Goal: Task Accomplishment & Management: Use online tool/utility

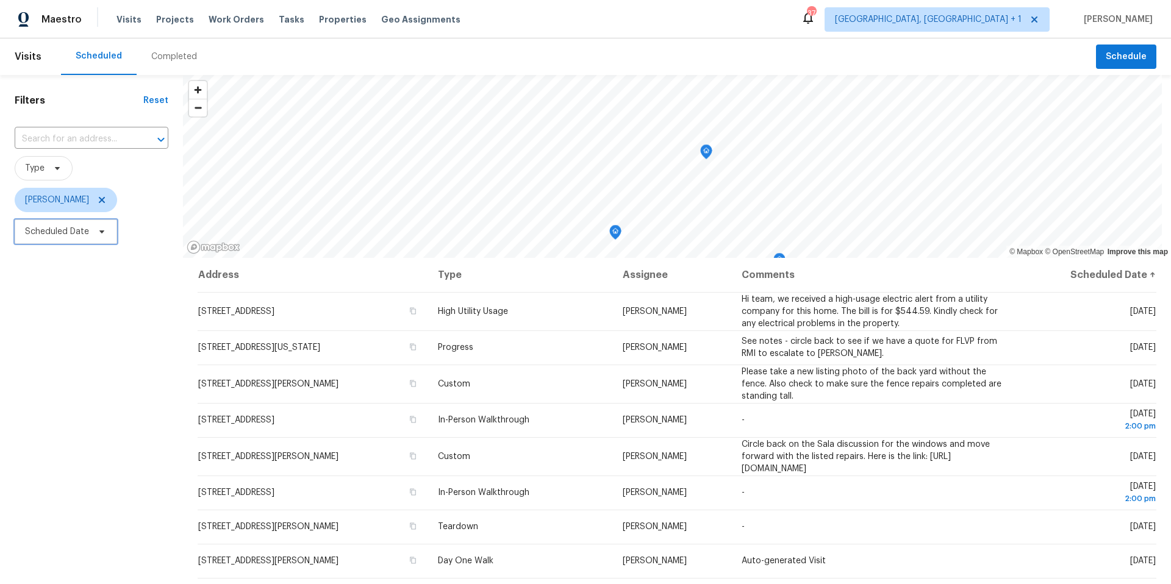
click at [72, 233] on span "Scheduled Date" at bounding box center [57, 232] width 64 height 12
select select "8"
select select "2025"
select select "9"
select select "2025"
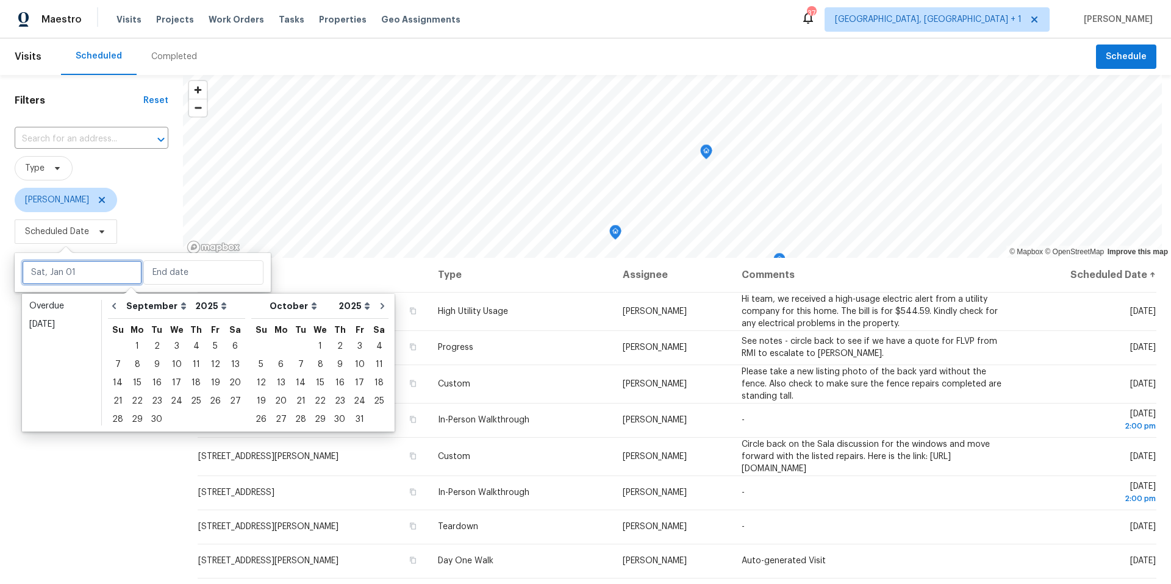
click at [87, 277] on input "text" at bounding box center [82, 272] width 120 height 24
click at [218, 342] on div "5" at bounding box center [216, 346] width 20 height 17
type input "[DATE]"
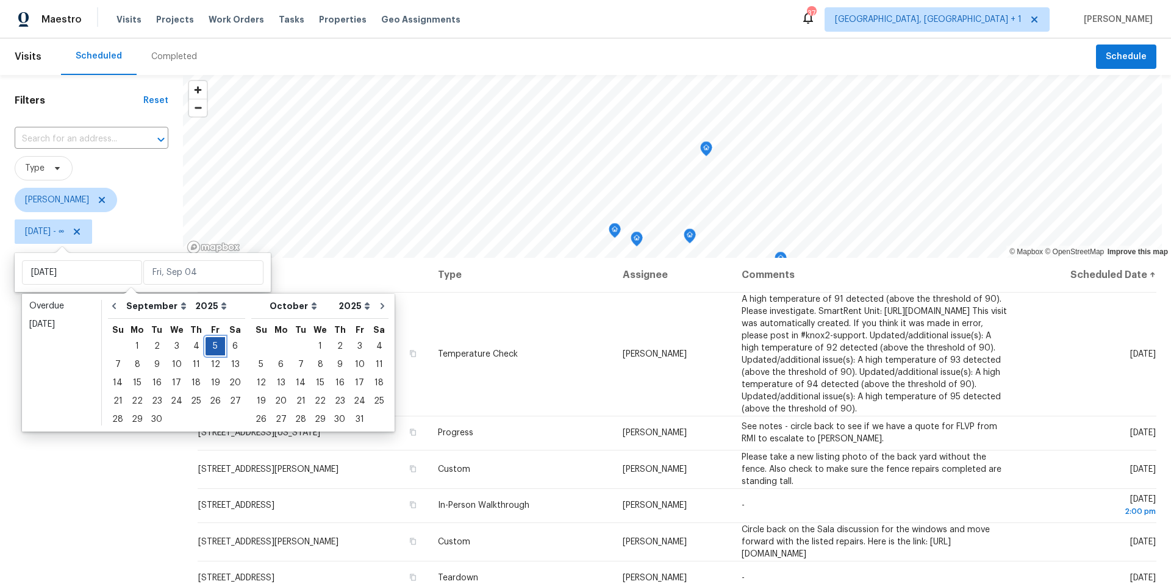
click at [215, 341] on div "5" at bounding box center [216, 346] width 20 height 17
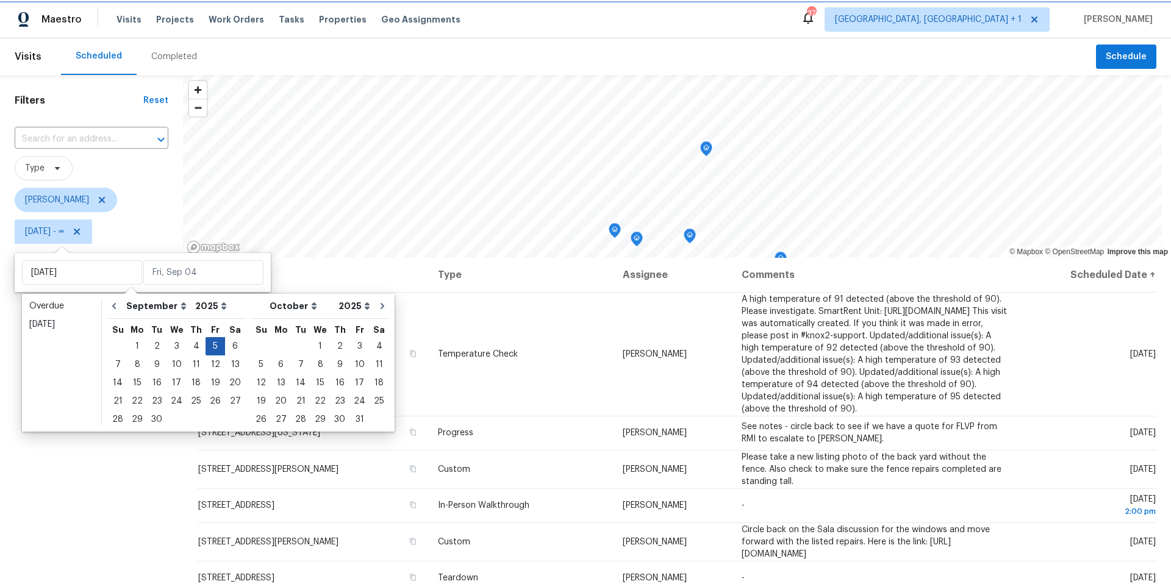
type input "[DATE]"
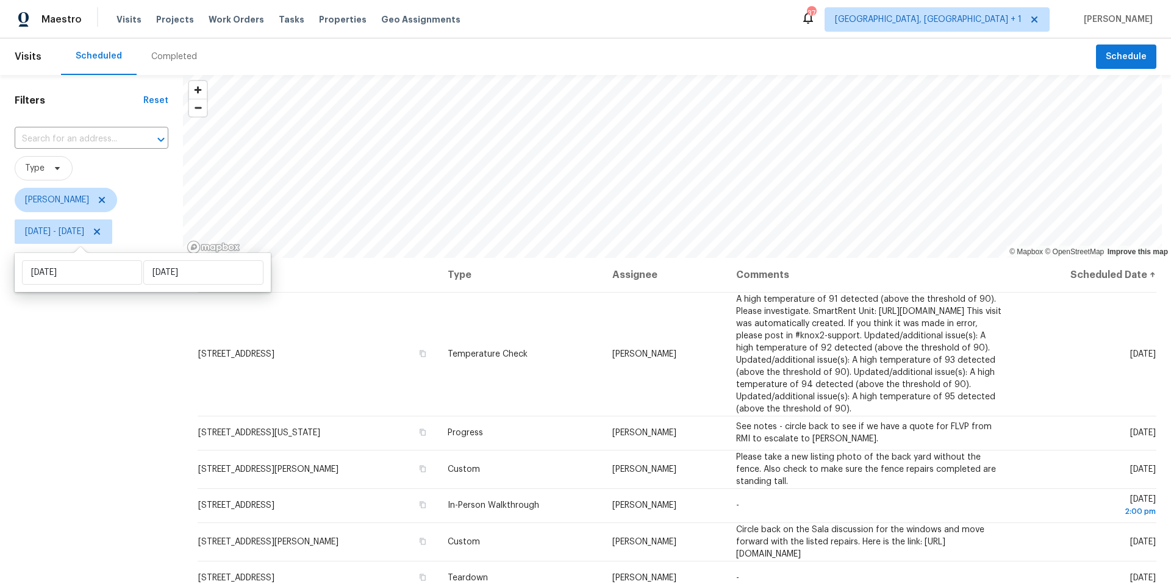
click at [65, 357] on div "Filters Reset ​ Type [PERSON_NAME][DATE] - [DATE]" at bounding box center [91, 400] width 183 height 650
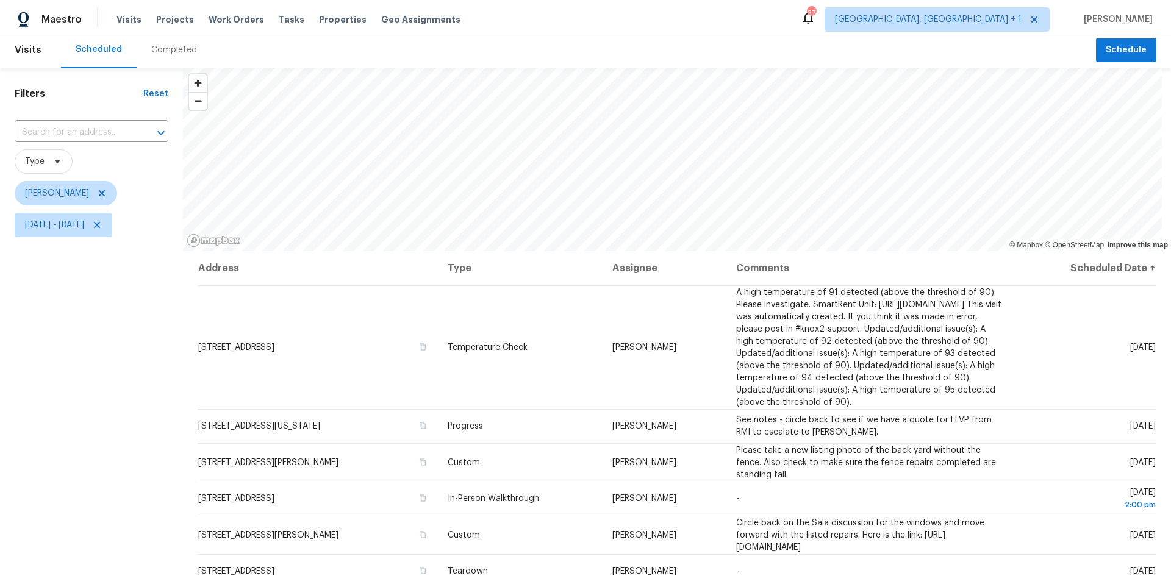
scroll to position [32, 0]
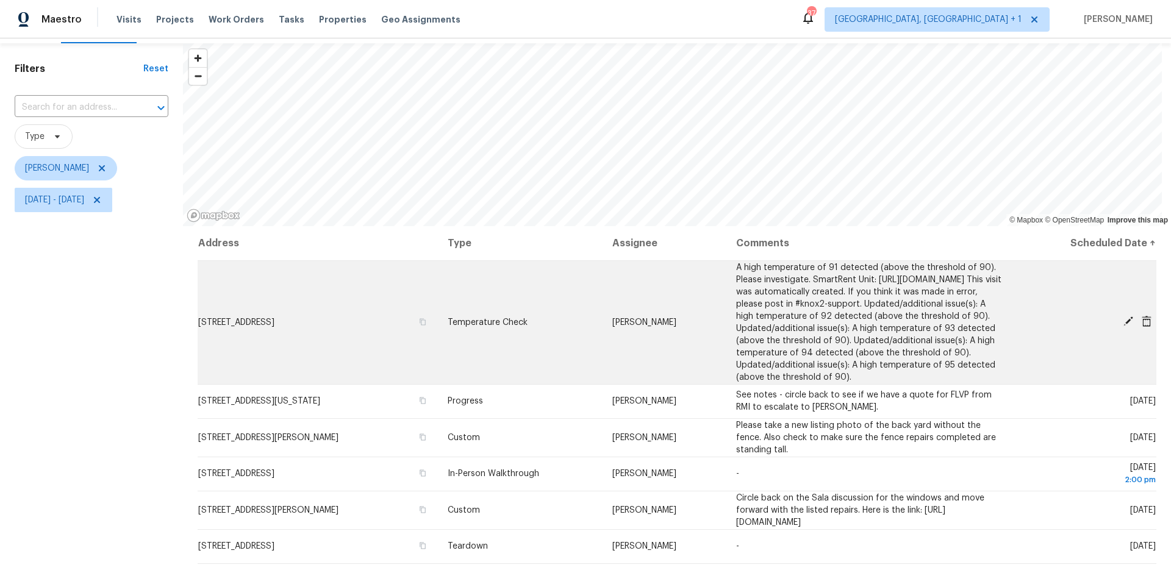
click at [420, 331] on td "[STREET_ADDRESS]" at bounding box center [318, 322] width 240 height 124
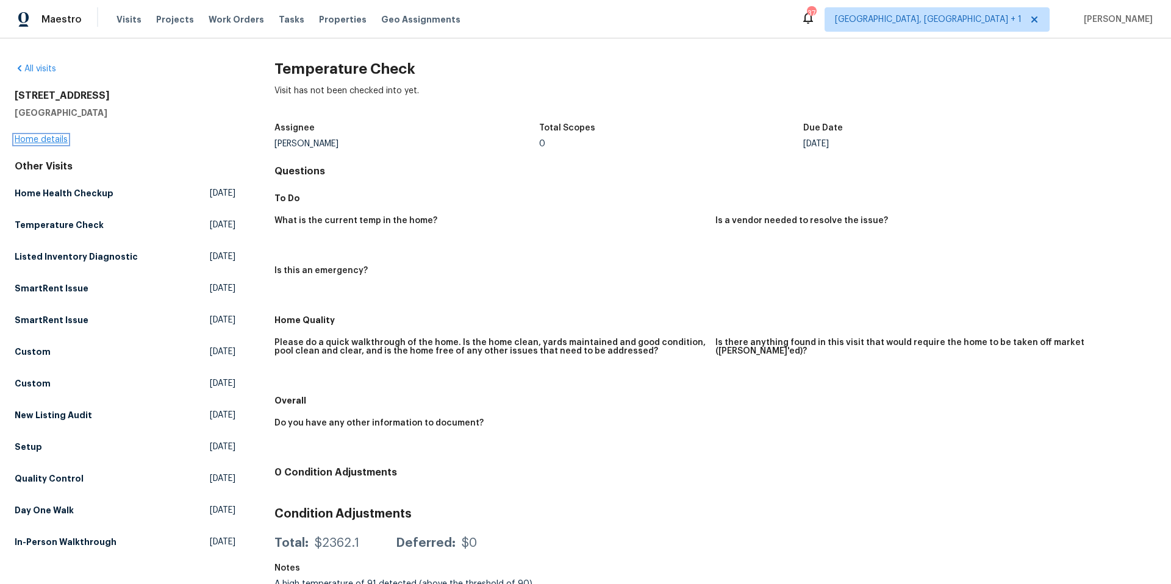
click at [24, 138] on link "Home details" at bounding box center [41, 139] width 53 height 9
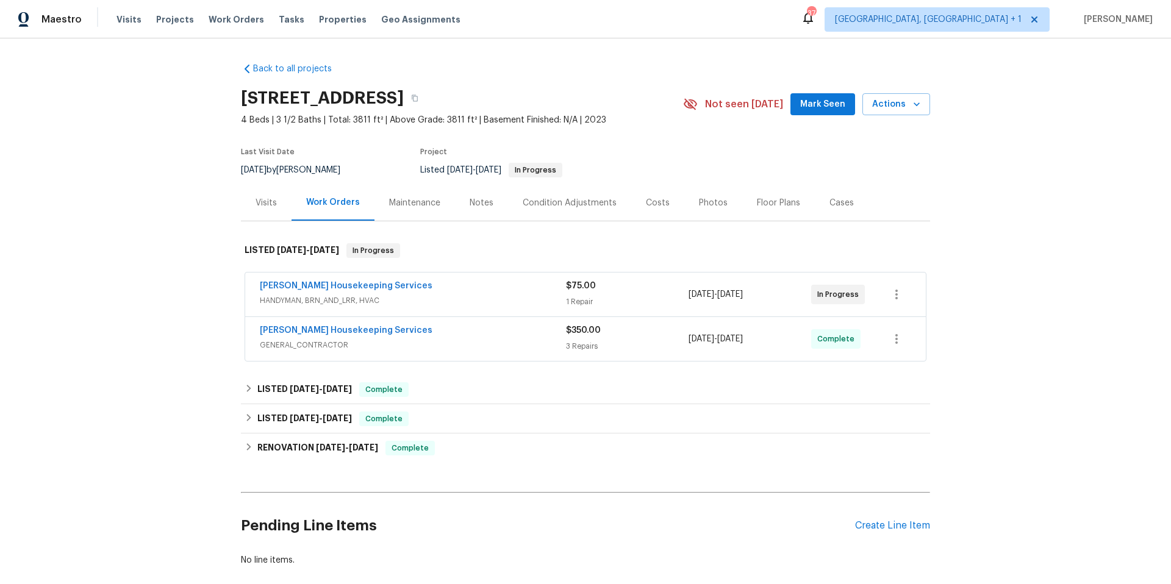
click at [438, 290] on div "[PERSON_NAME] Housekeeping Services" at bounding box center [413, 287] width 306 height 15
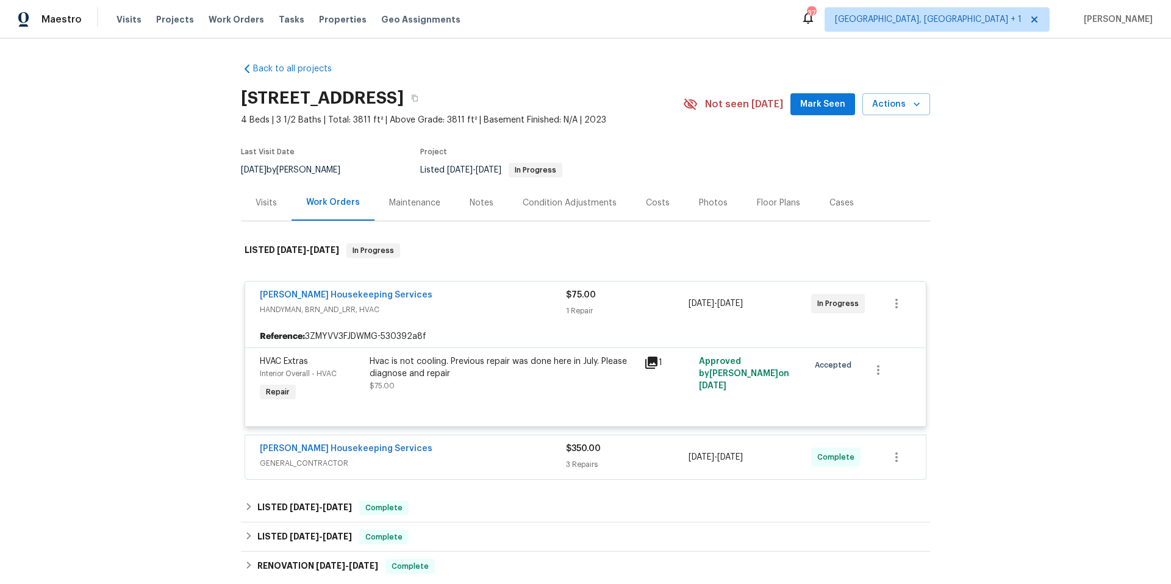
click at [438, 290] on div "[PERSON_NAME] Housekeeping Services" at bounding box center [413, 296] width 306 height 15
